Goal: Information Seeking & Learning: Check status

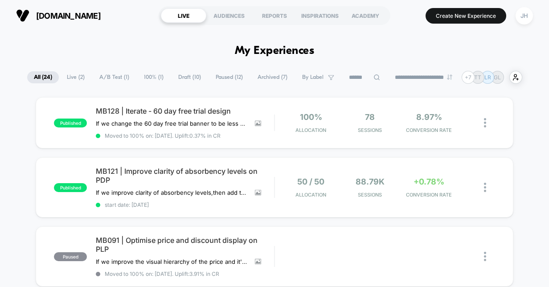
click at [223, 80] on span "Paused ( 12 )" at bounding box center [229, 77] width 41 height 12
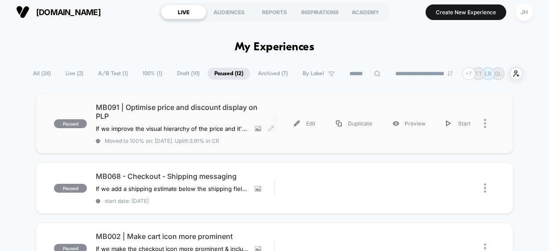
scroll to position [3, 0]
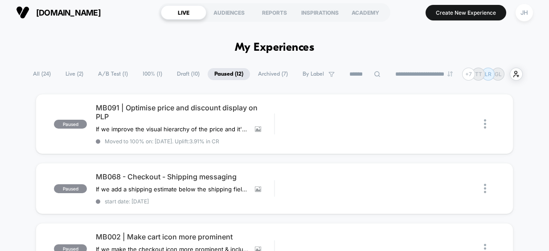
click at [69, 73] on span "Live ( 2 )" at bounding box center [74, 74] width 31 height 12
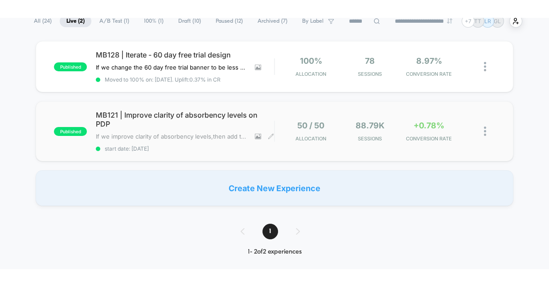
scroll to position [76, 0]
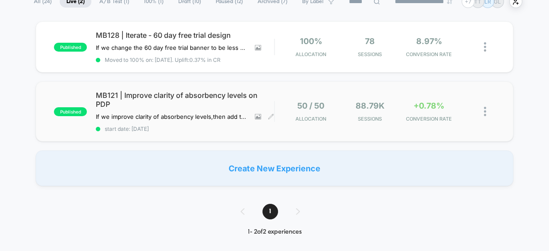
click at [181, 104] on span "MB121 | Improve clarity of absorbency levels on PDP" at bounding box center [185, 100] width 178 height 18
